Goal: Transaction & Acquisition: Purchase product/service

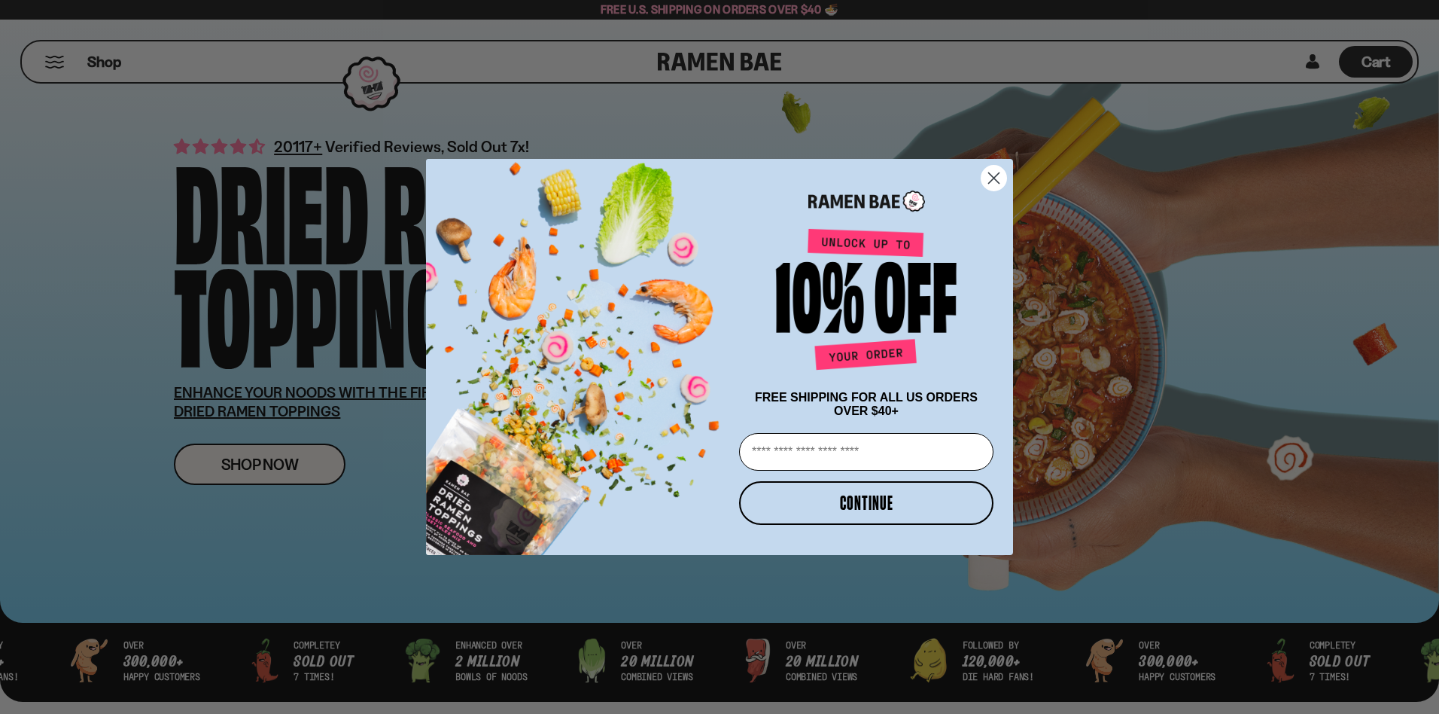
click at [997, 183] on circle "Close dialog" at bounding box center [994, 178] width 25 height 25
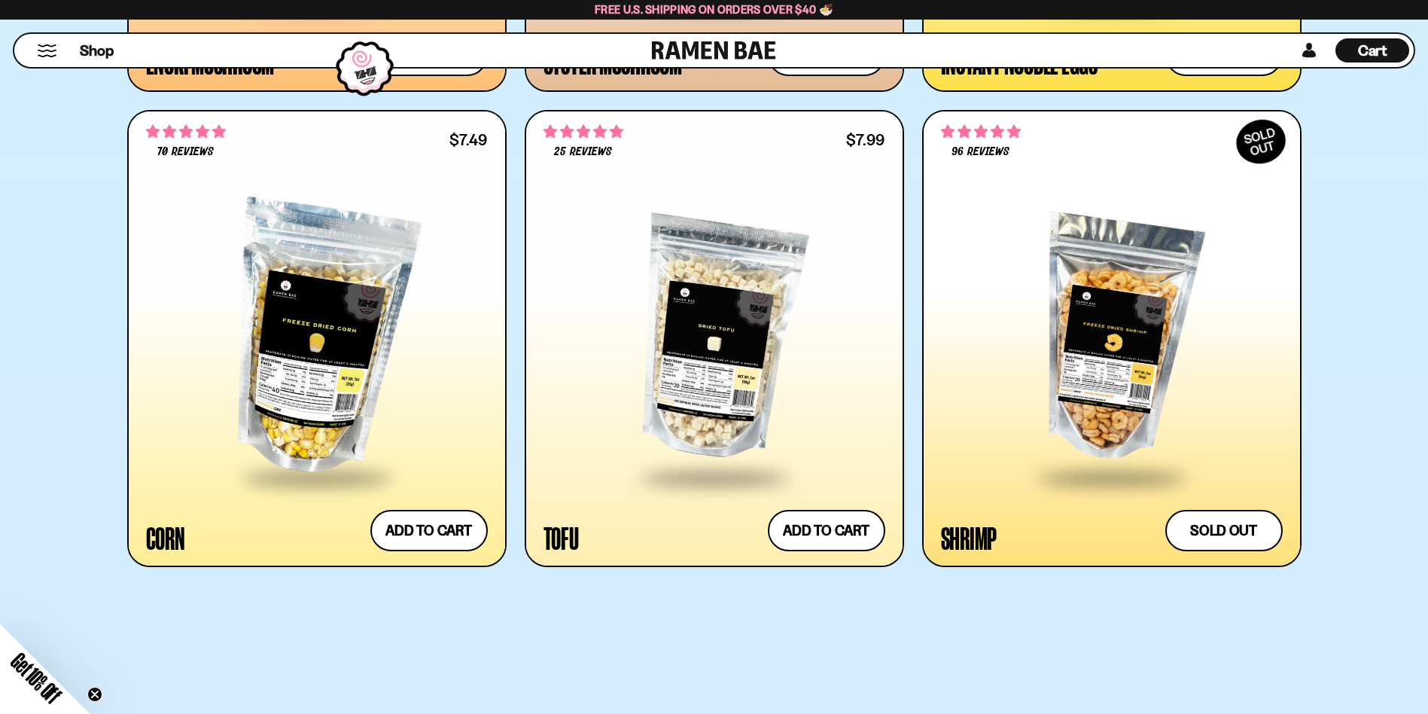
scroll to position [2484, 0]
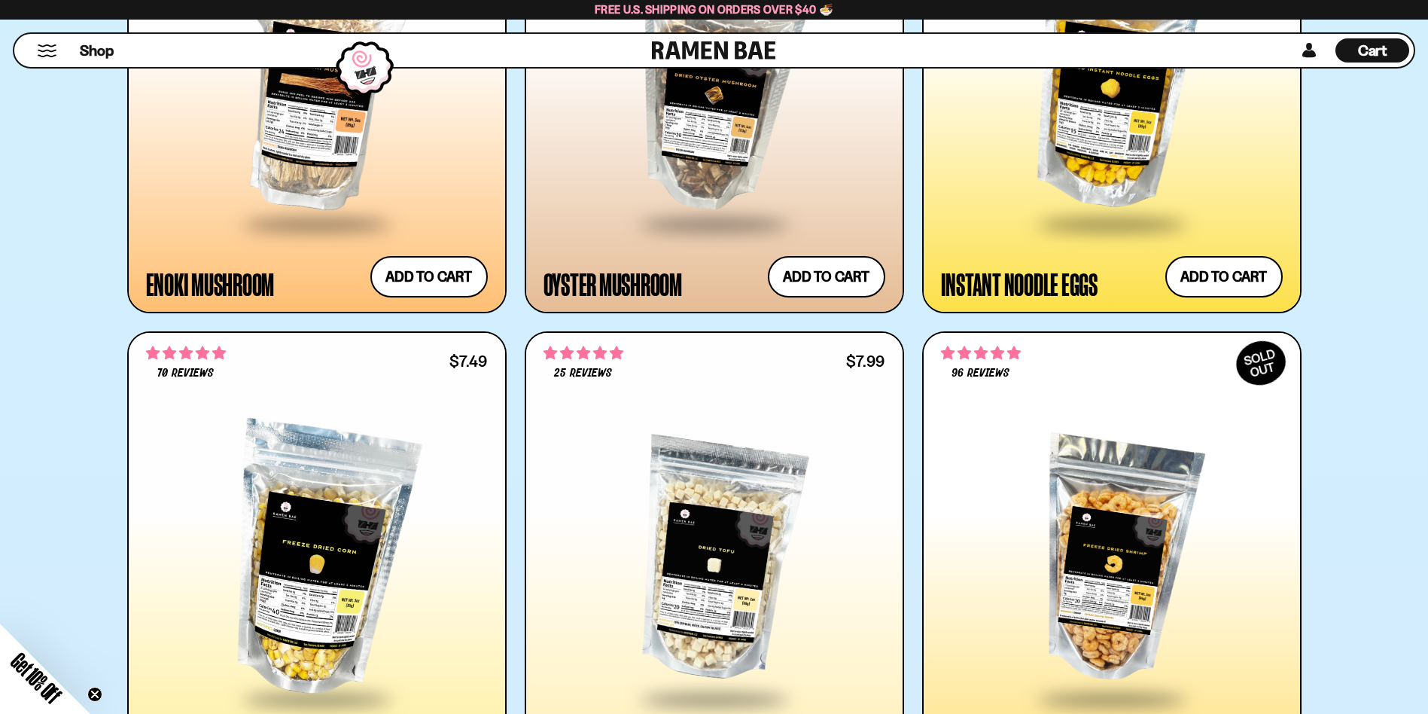
click at [95, 690] on circle "Close teaser" at bounding box center [95, 694] width 14 height 14
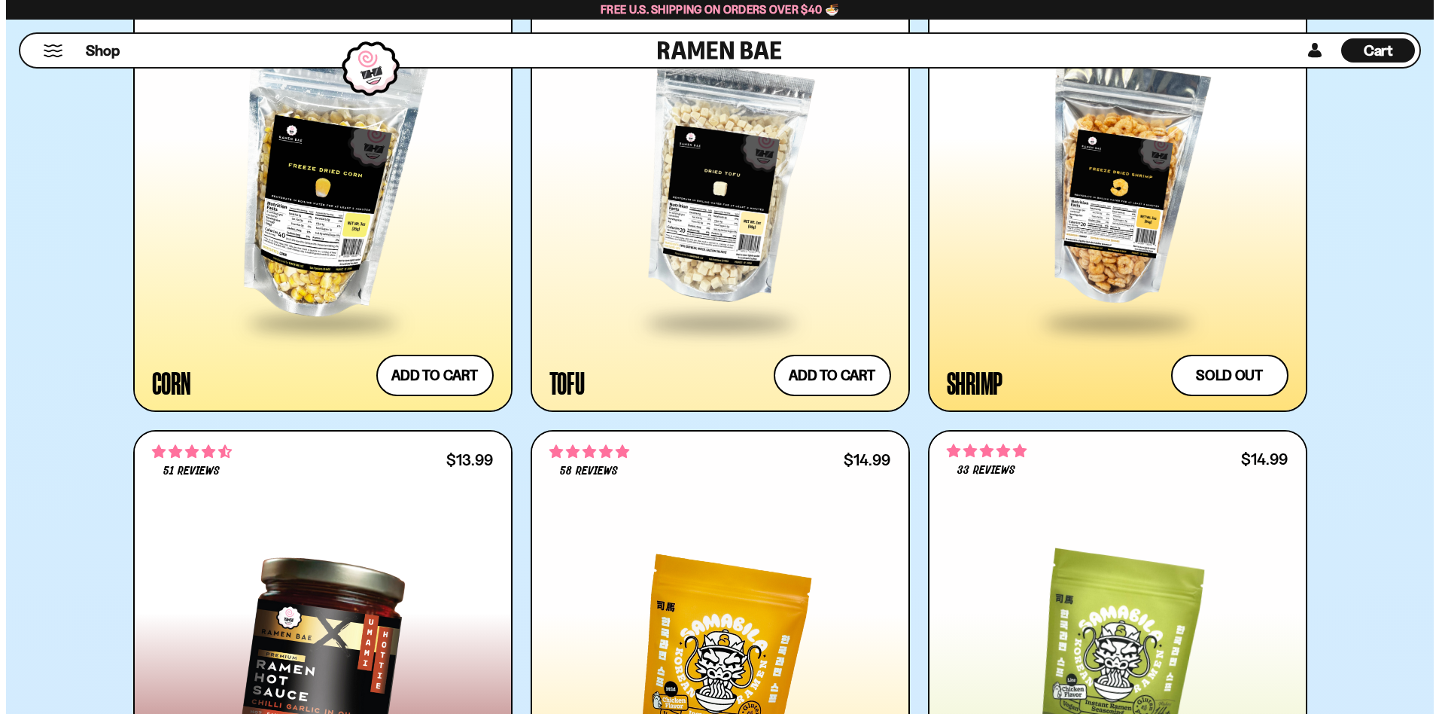
scroll to position [2635, 0]
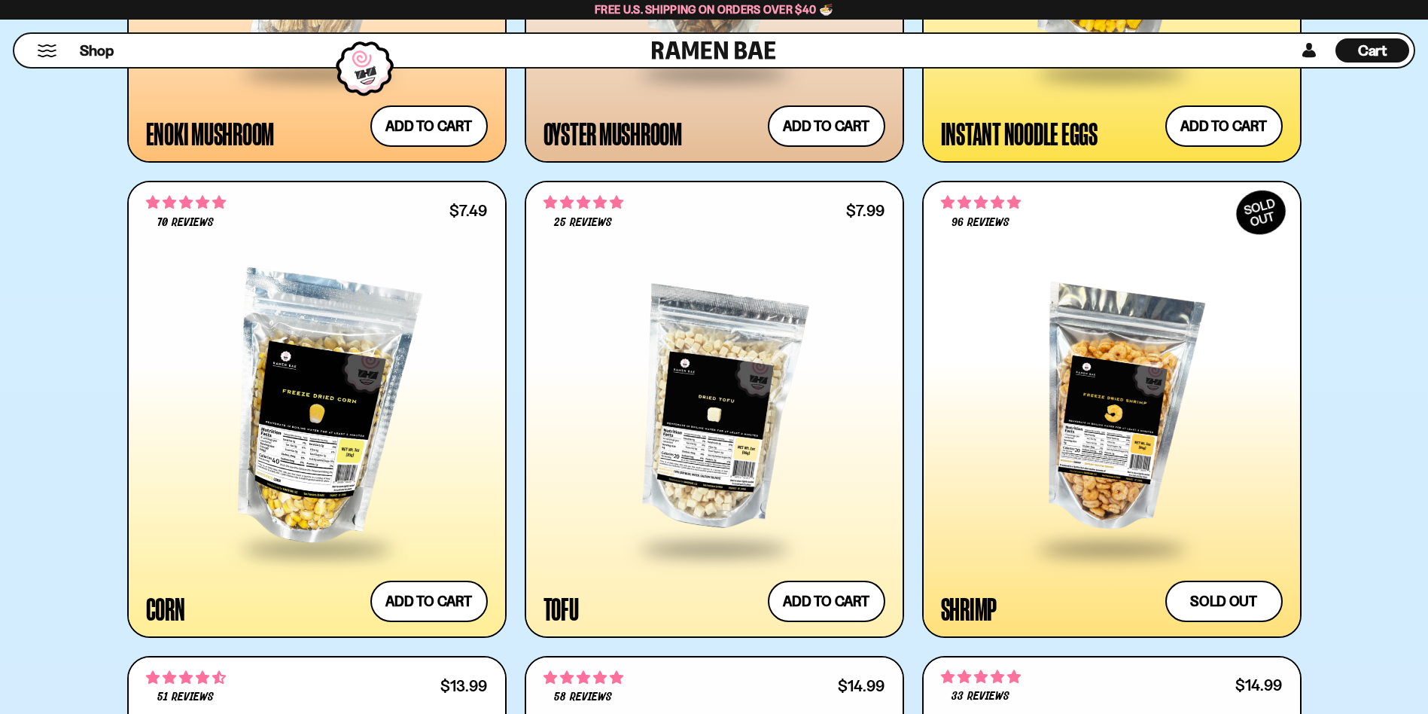
click at [42, 56] on button "Mobile Menu Trigger" at bounding box center [47, 50] width 20 height 13
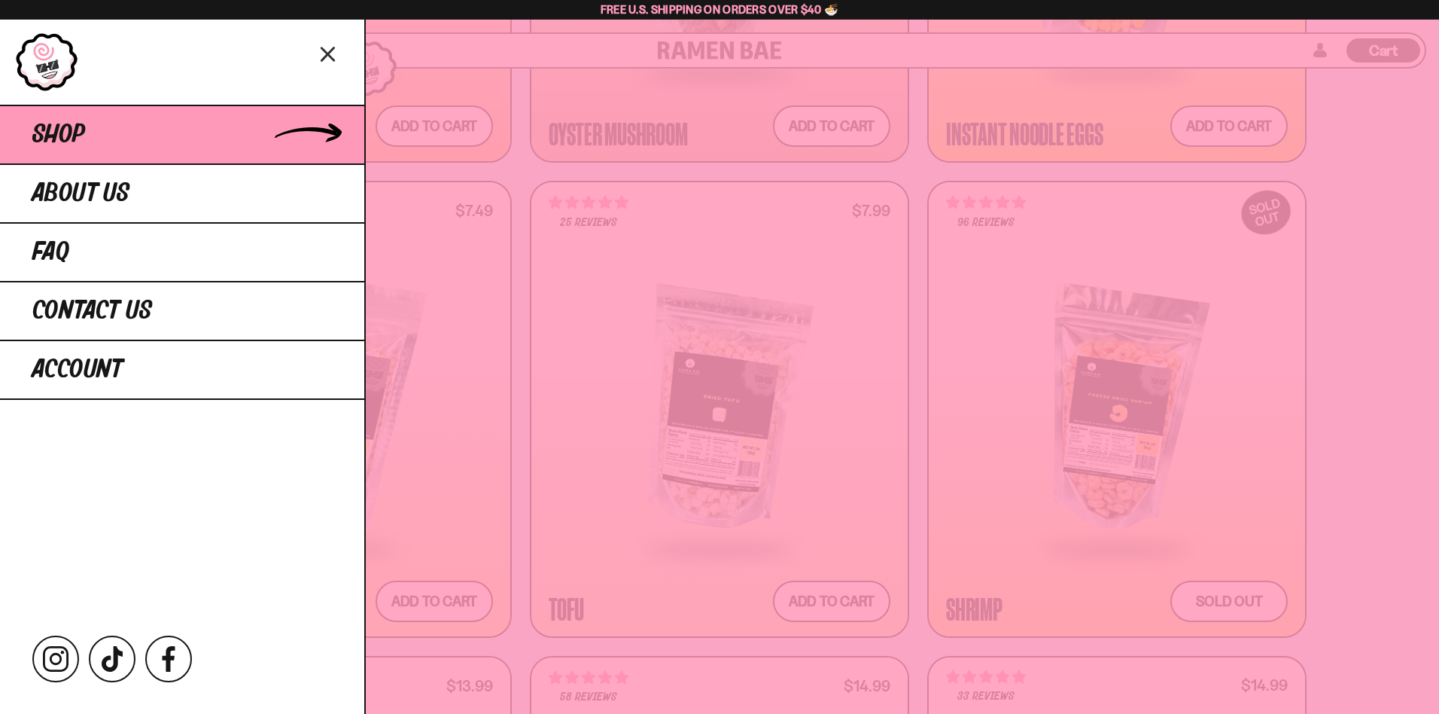
click at [115, 150] on link "Shop" at bounding box center [182, 134] width 364 height 59
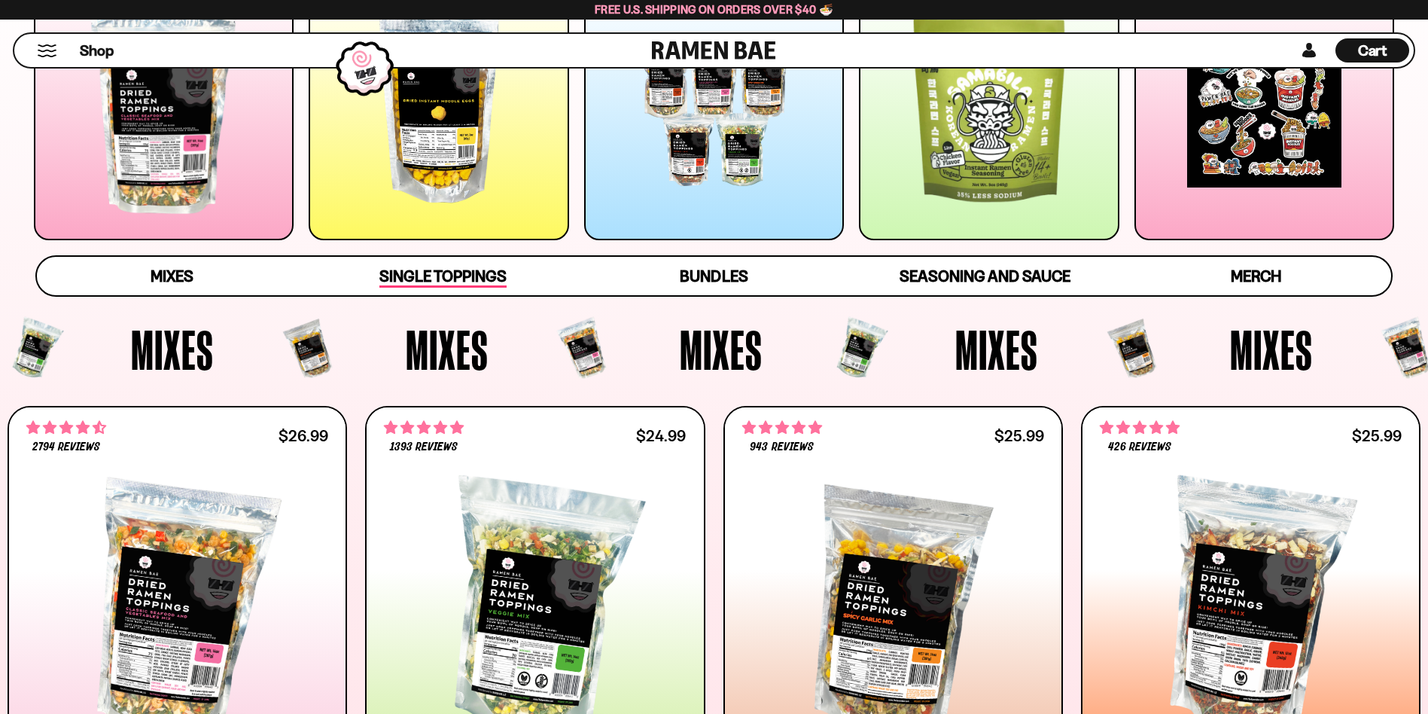
click at [470, 266] on span "Single Toppings" at bounding box center [442, 276] width 127 height 21
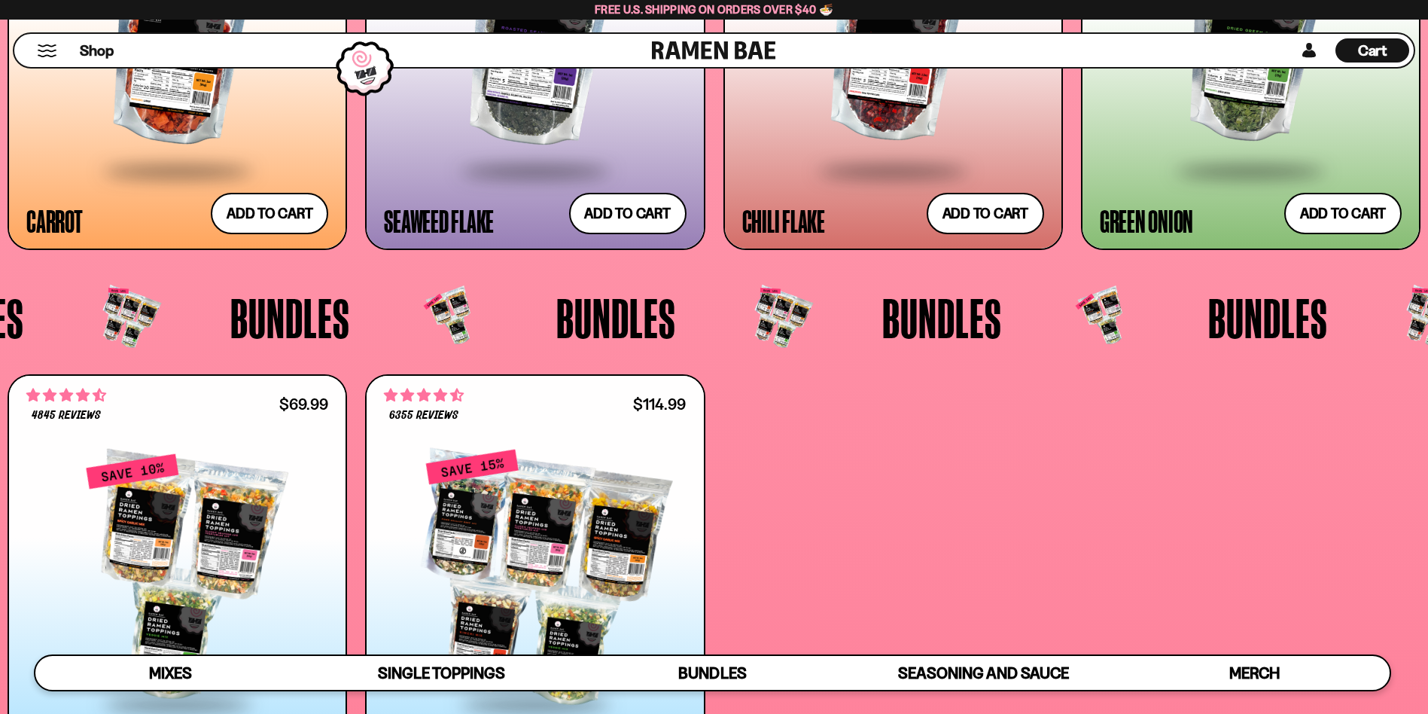
scroll to position [3308, 0]
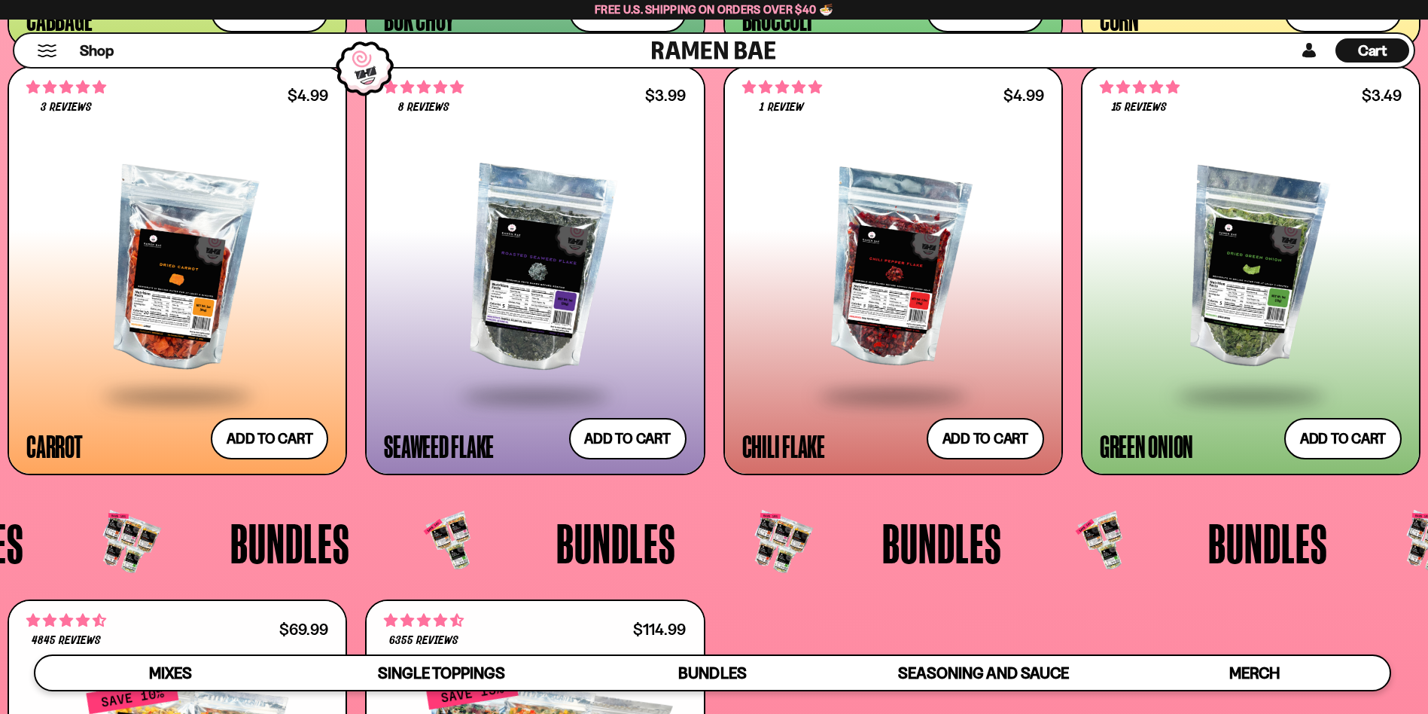
click at [933, 312] on div at bounding box center [893, 269] width 302 height 249
